Goal: Information Seeking & Learning: Learn about a topic

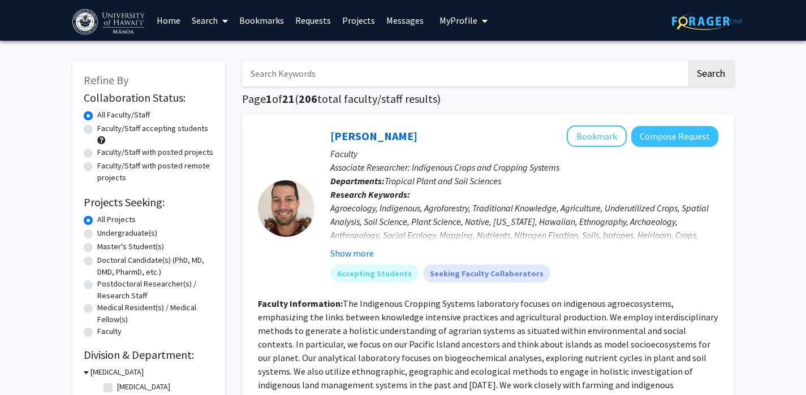
click at [146, 166] on label "Faculty/Staff with posted remote projects" at bounding box center [155, 172] width 116 height 24
click at [105, 166] on input "Faculty/Staff with posted remote projects" at bounding box center [100, 163] width 7 height 7
radio input "true"
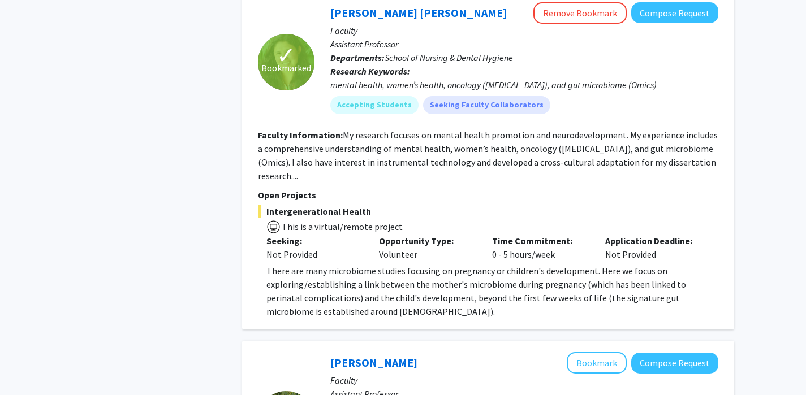
scroll to position [1178, 0]
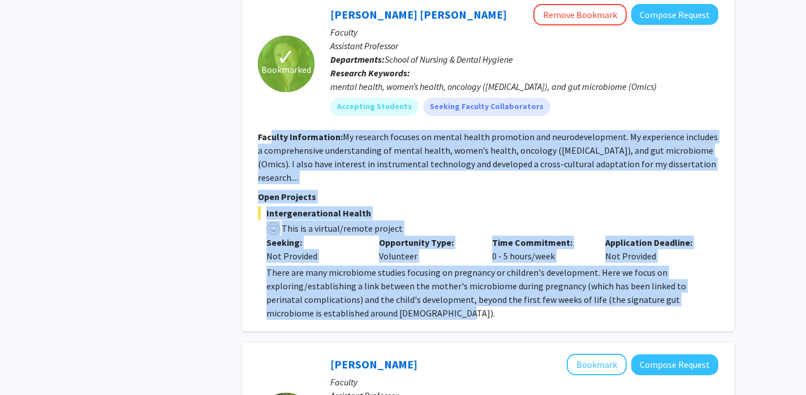
drag, startPoint x: 411, startPoint y: 291, endPoint x: 270, endPoint y: 119, distance: 222.5
click at [271, 119] on fg-search-faculty "✓ Bookmarked [PERSON_NAME] [PERSON_NAME] Remove Bookmark Compose Request Facult…" at bounding box center [488, 162] width 460 height 317
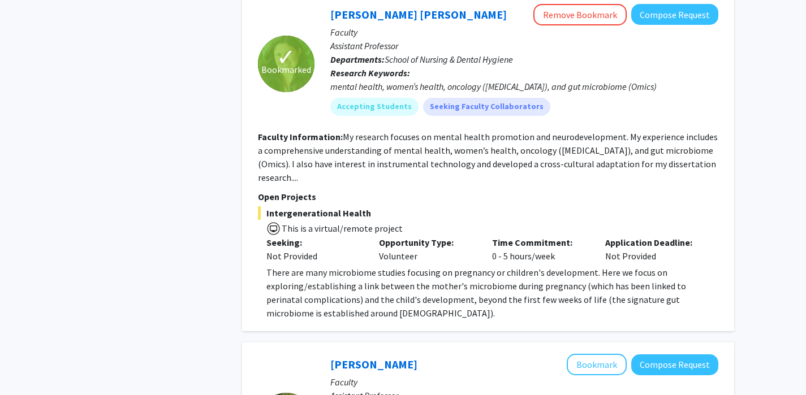
click at [462, 280] on p "There are many microbiome studies focusing on pregnancy or children's developme…" at bounding box center [492, 293] width 452 height 54
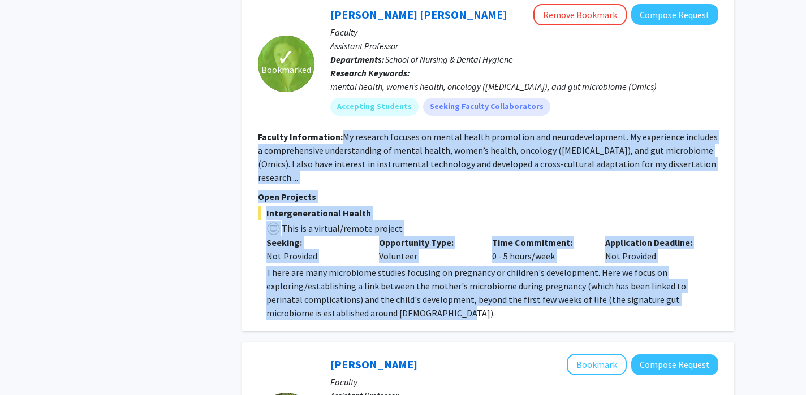
drag, startPoint x: 408, startPoint y: 285, endPoint x: 343, endPoint y: 129, distance: 169.6
click at [343, 129] on fg-search-faculty "✓ Bookmarked [PERSON_NAME] [PERSON_NAME] Remove Bookmark Compose Request Facult…" at bounding box center [488, 162] width 460 height 317
copy fg-search-faculty "My research focuses on mental health promotion and neurodevelopment. My experie…"
